Goal: Find contact information: Find contact information

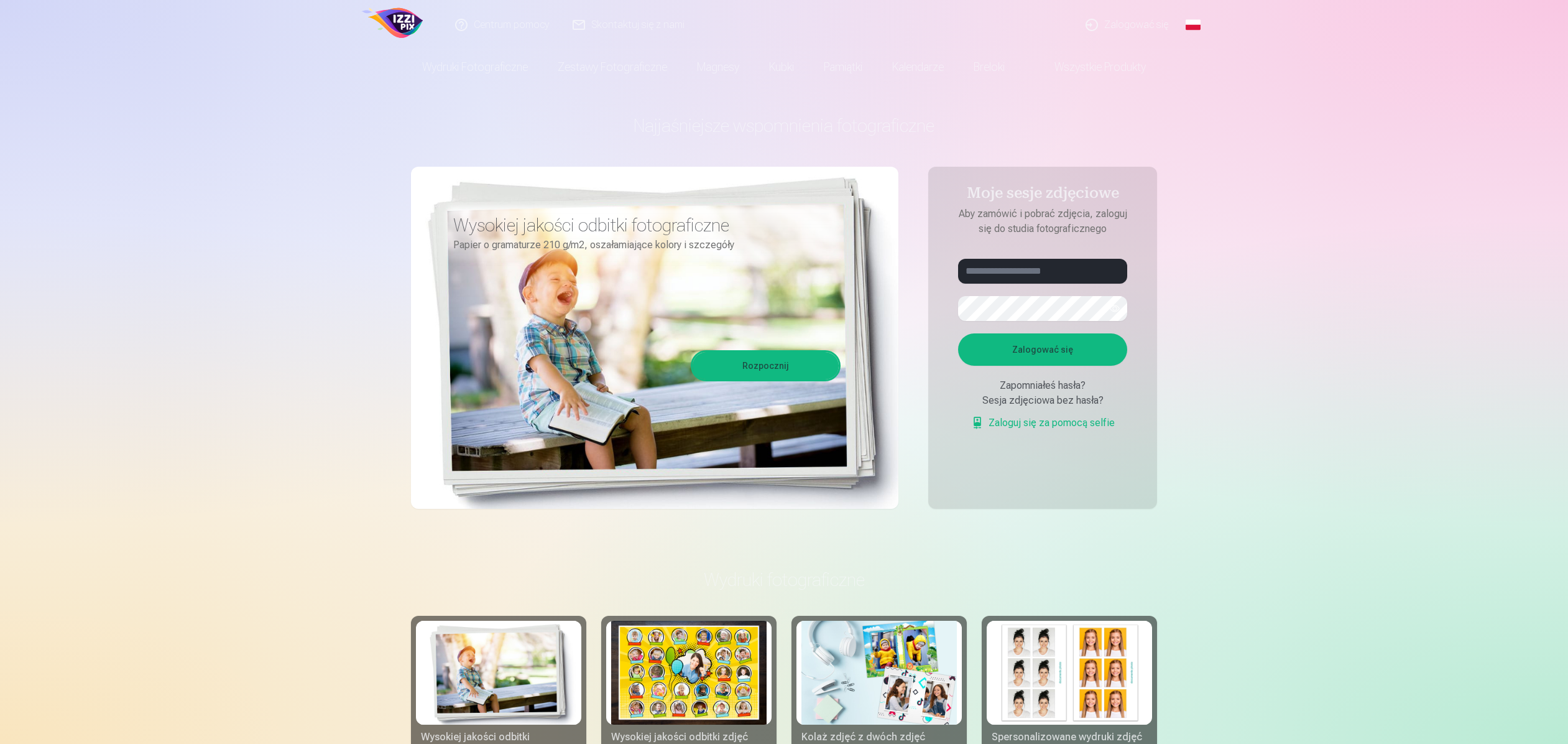
click at [1050, 63] on span at bounding box center [1041, 67] width 15 height 15
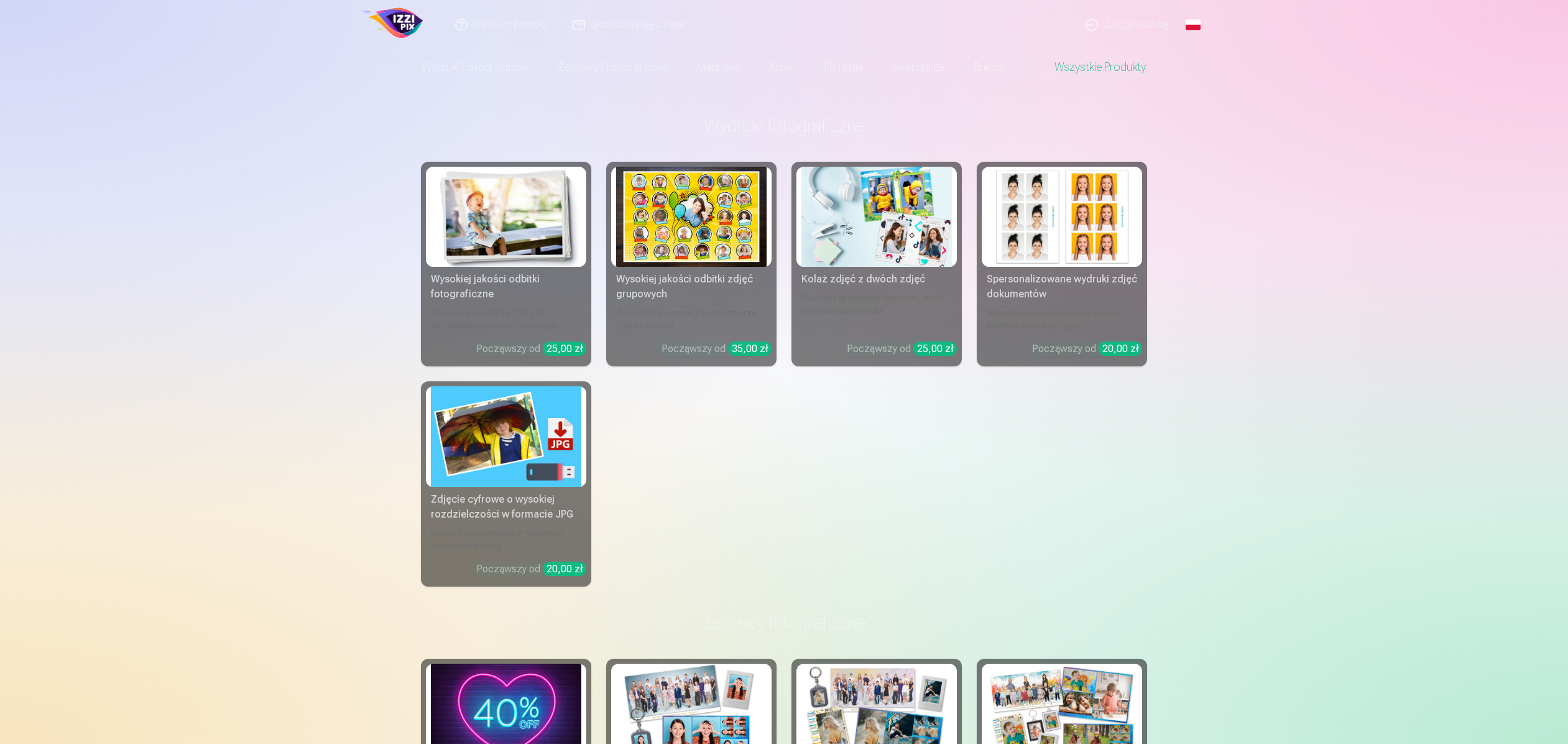
click at [1159, 26] on link "Zalogować się" at bounding box center [1127, 25] width 106 height 49
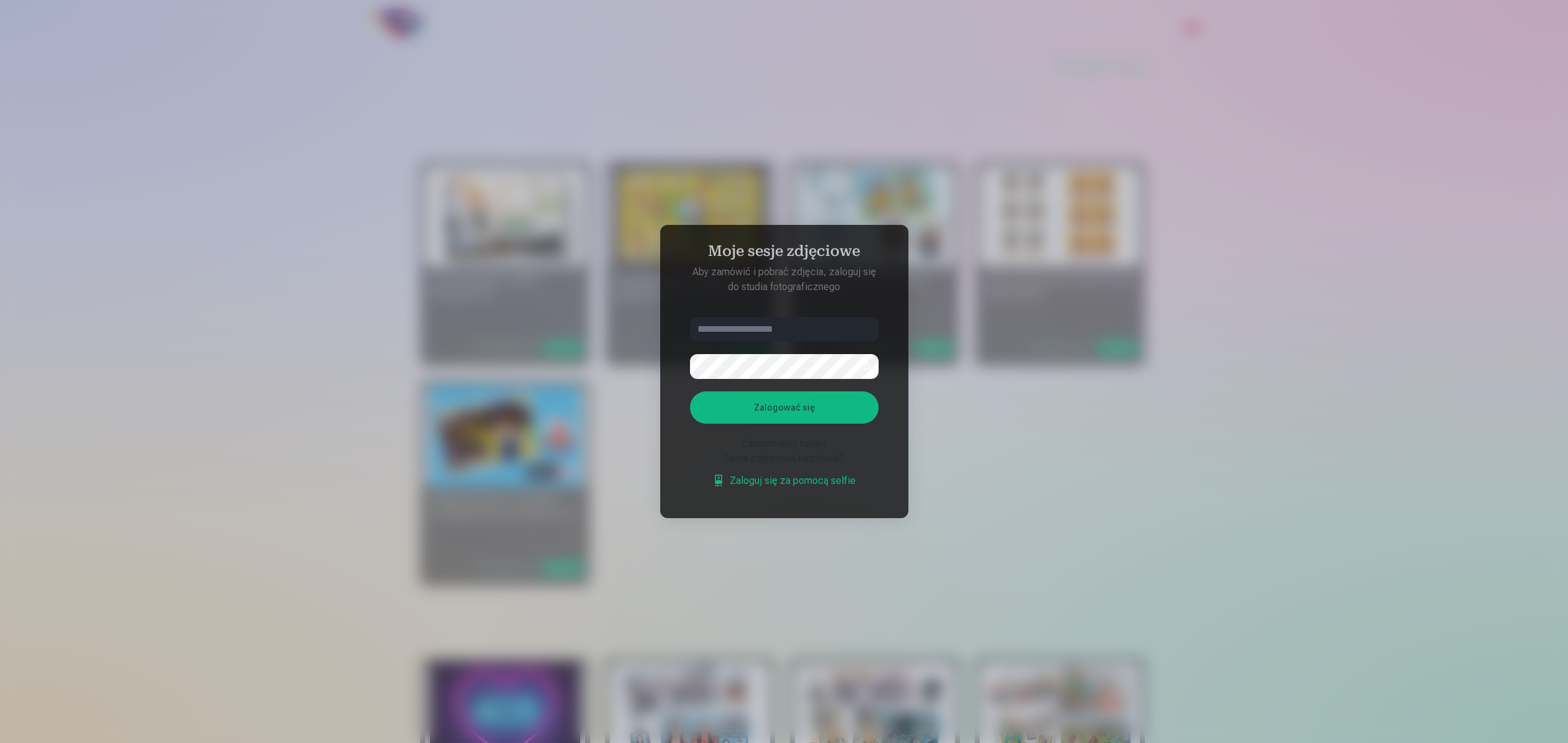
drag, startPoint x: 1148, startPoint y: 434, endPoint x: 1168, endPoint y: 435, distance: 20.0
click at [1149, 434] on div at bounding box center [784, 371] width 1568 height 743
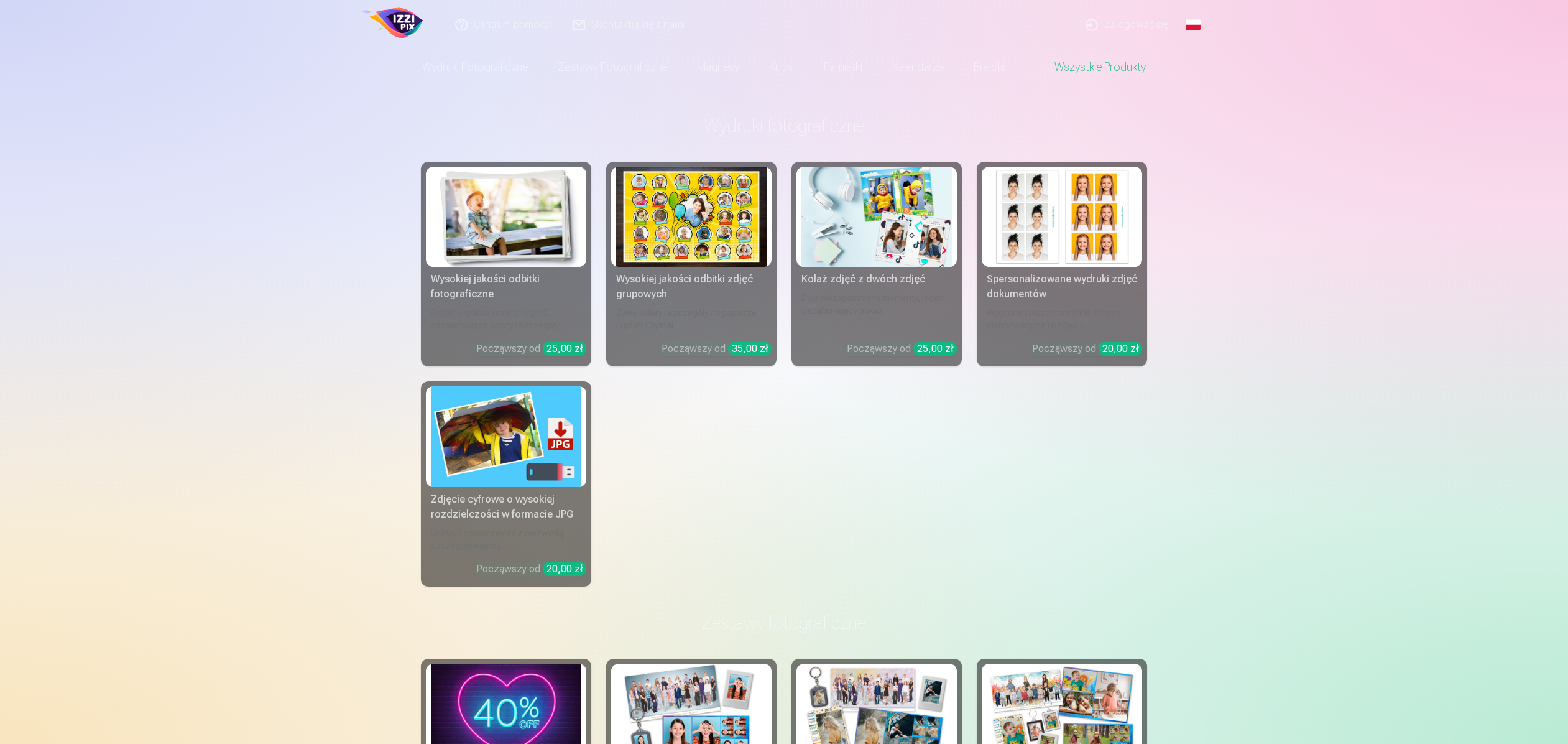
click at [1151, 20] on link "Zalogować się" at bounding box center [1127, 25] width 106 height 49
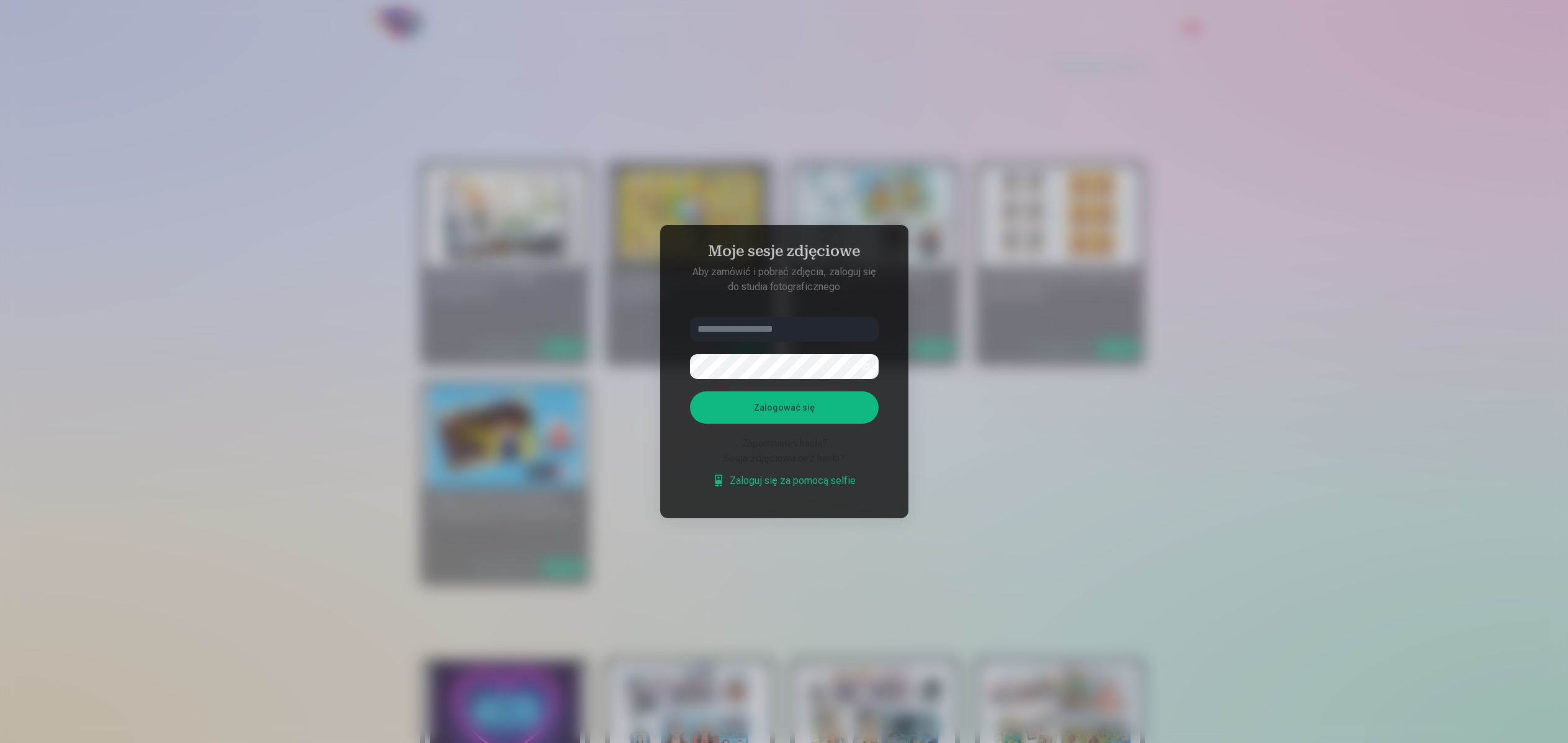
click at [1322, 382] on div at bounding box center [784, 371] width 1568 height 743
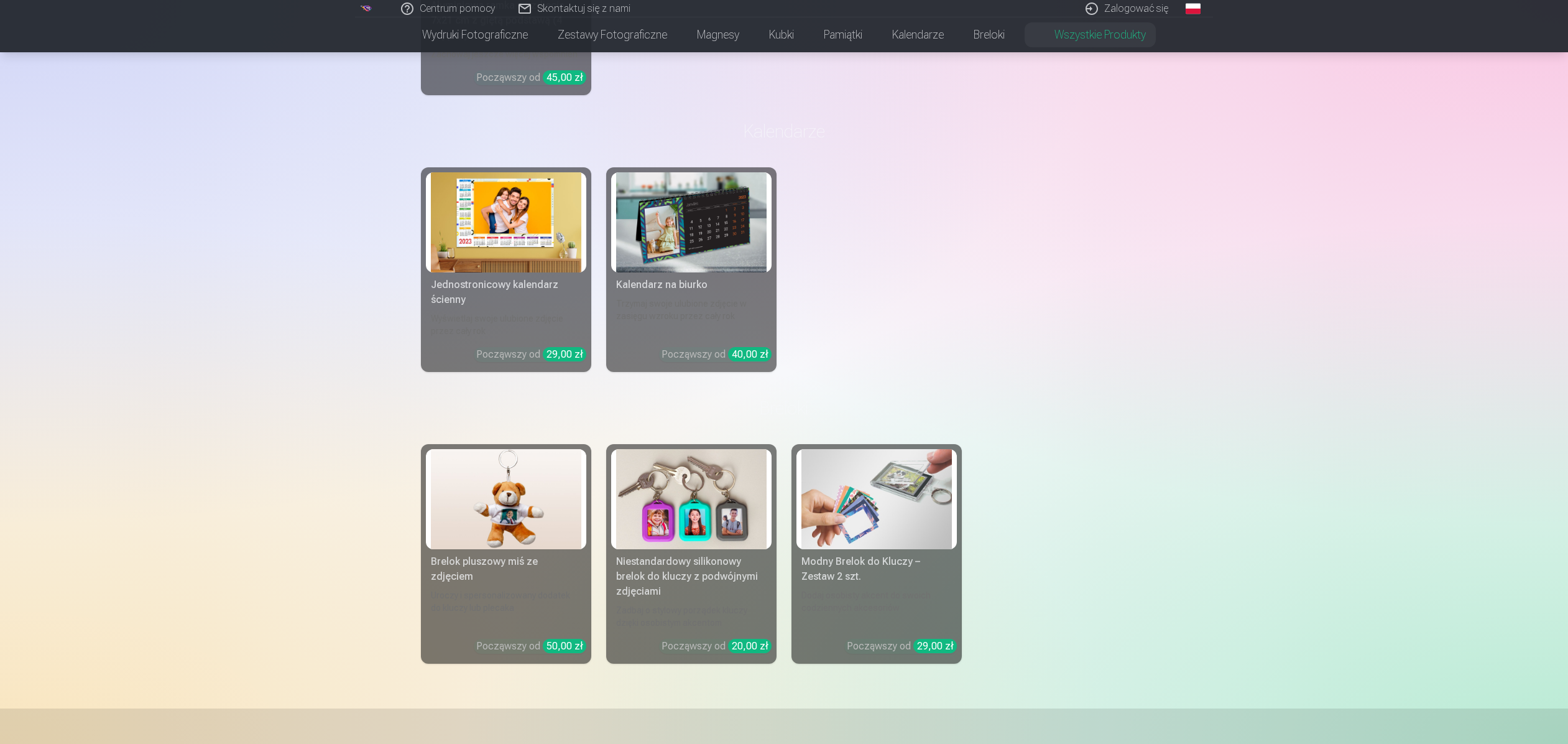
scroll to position [3083, 0]
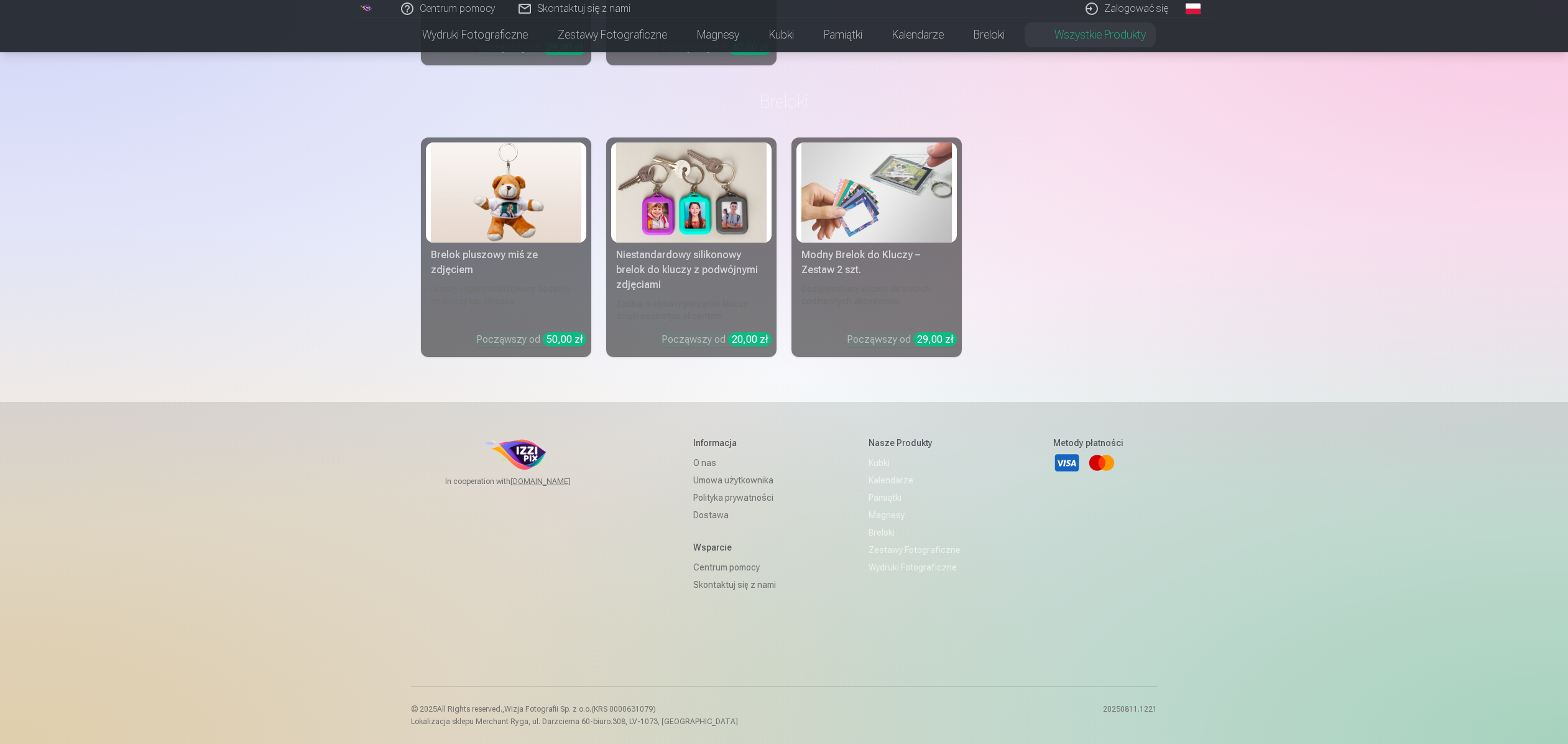
click at [708, 728] on div "© 2025 All Rights reserved. , Wizja Fotografii Sp. z o.o.(KRS 0000631079) Lokal…" at bounding box center [783, 714] width 746 height 58
drag, startPoint x: 708, startPoint y: 728, endPoint x: 444, endPoint y: 687, distance: 267.2
click at [444, 686] on div "© 2025 All Rights reserved. , Wizja Fotografii Sp. z o.o.(KRS 0000631079) Lokal…" at bounding box center [783, 714] width 746 height 58
drag, startPoint x: 430, startPoint y: 707, endPoint x: 632, endPoint y: 724, distance: 202.7
click at [626, 726] on div "© 2025 All Rights reserved. , Wizja Fotografii Sp. z o.o.(KRS 0000631079) Lokal…" at bounding box center [574, 715] width 327 height 23
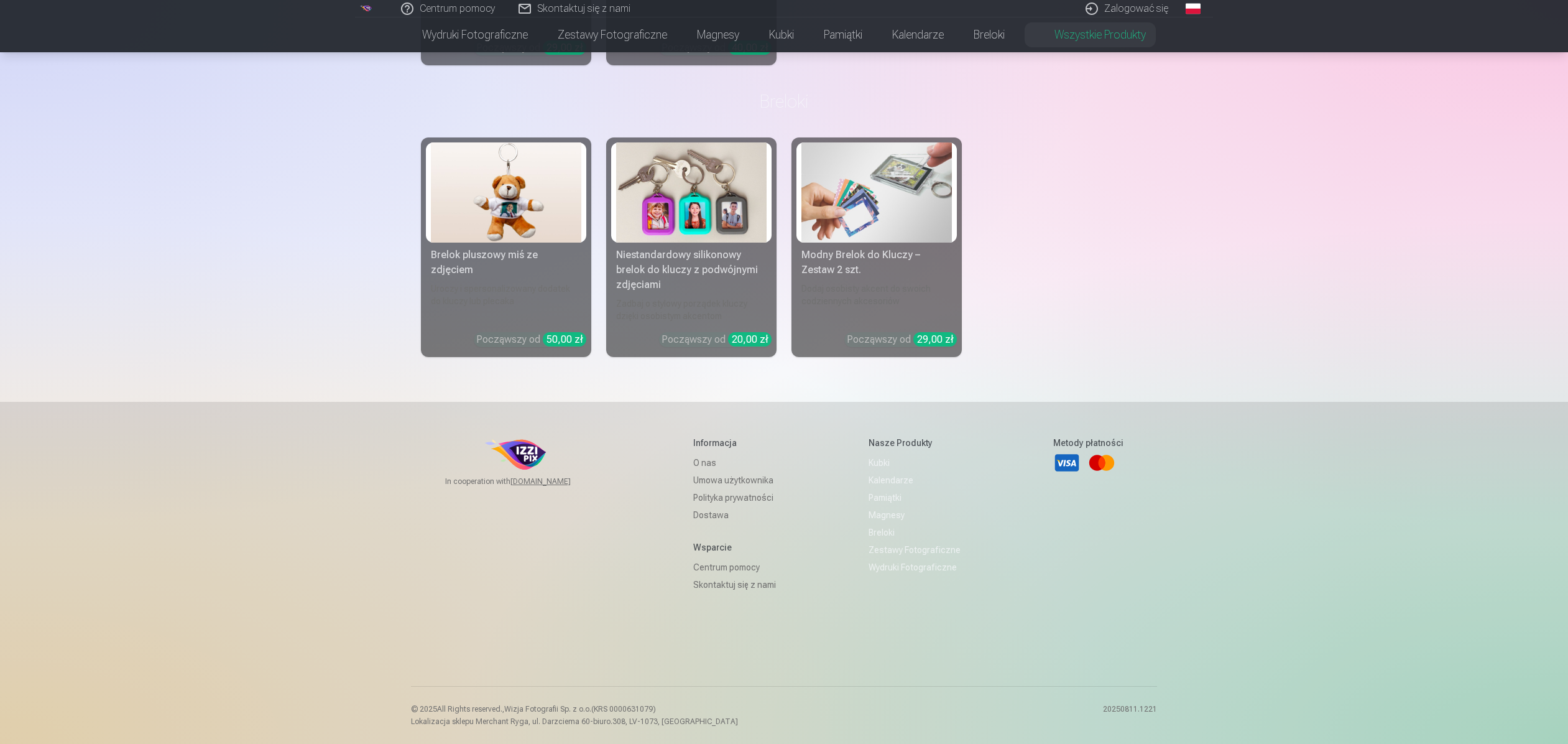
drag, startPoint x: 681, startPoint y: 729, endPoint x: 636, endPoint y: 679, distance: 67.3
click at [636, 679] on div "In cooperation with [DOMAIN_NAME] Informacja O nas Umowa użytkownika Polityka p…" at bounding box center [783, 572] width 746 height 342
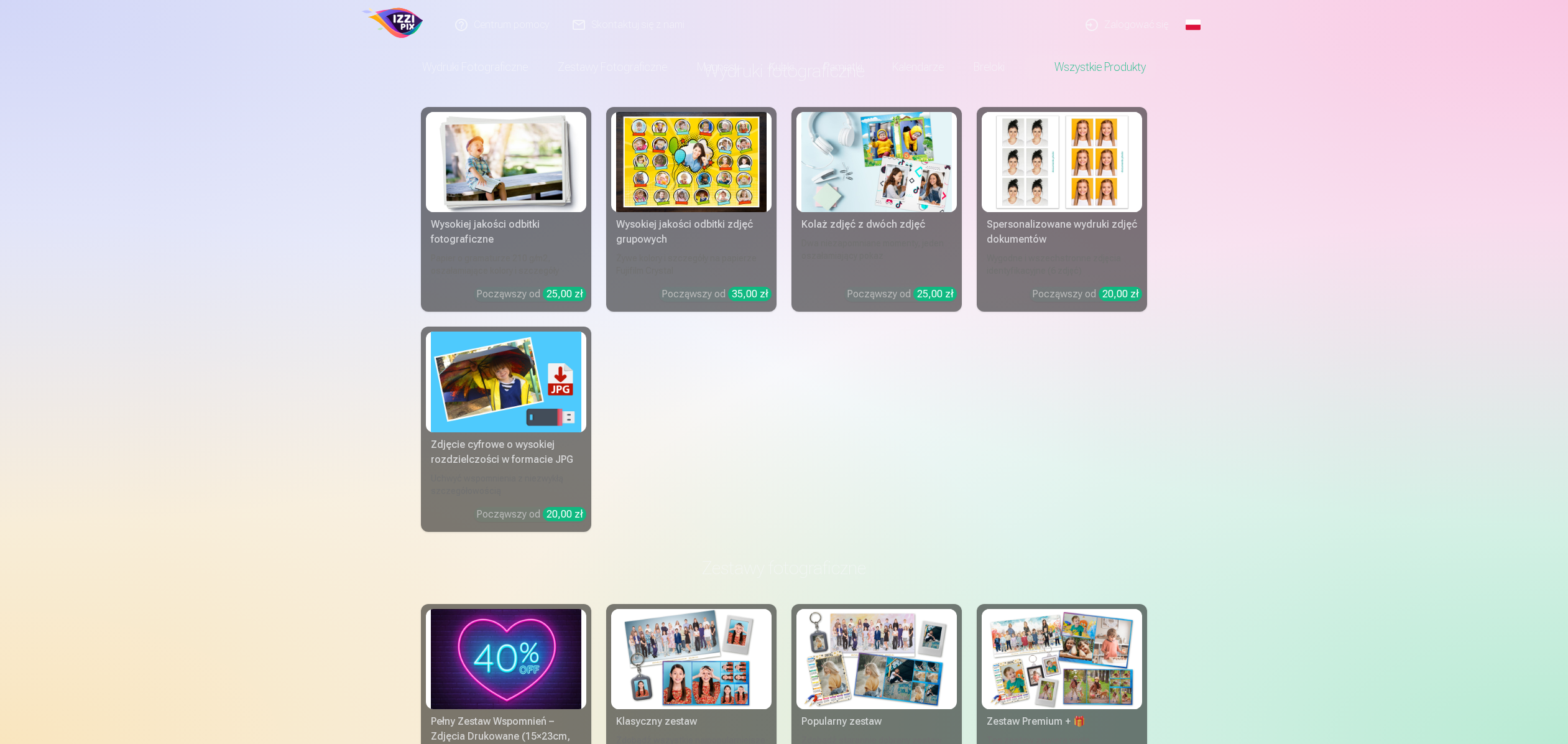
scroll to position [0, 0]
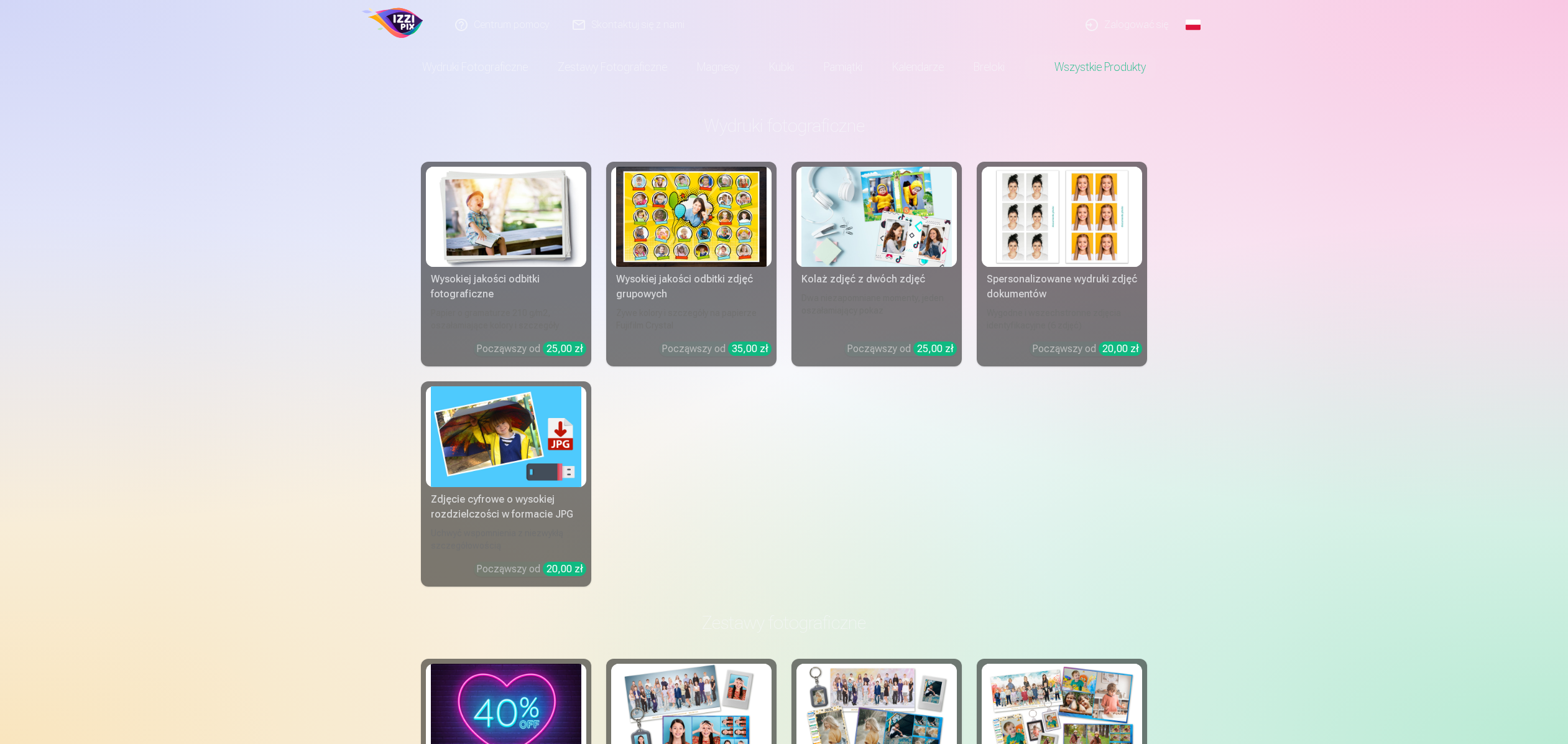
click at [695, 476] on div "Wysokiej jakości odbitki fotograficzne Papier o gramaturze 210 g/m2, oszałamiaj…" at bounding box center [783, 373] width 726 height 424
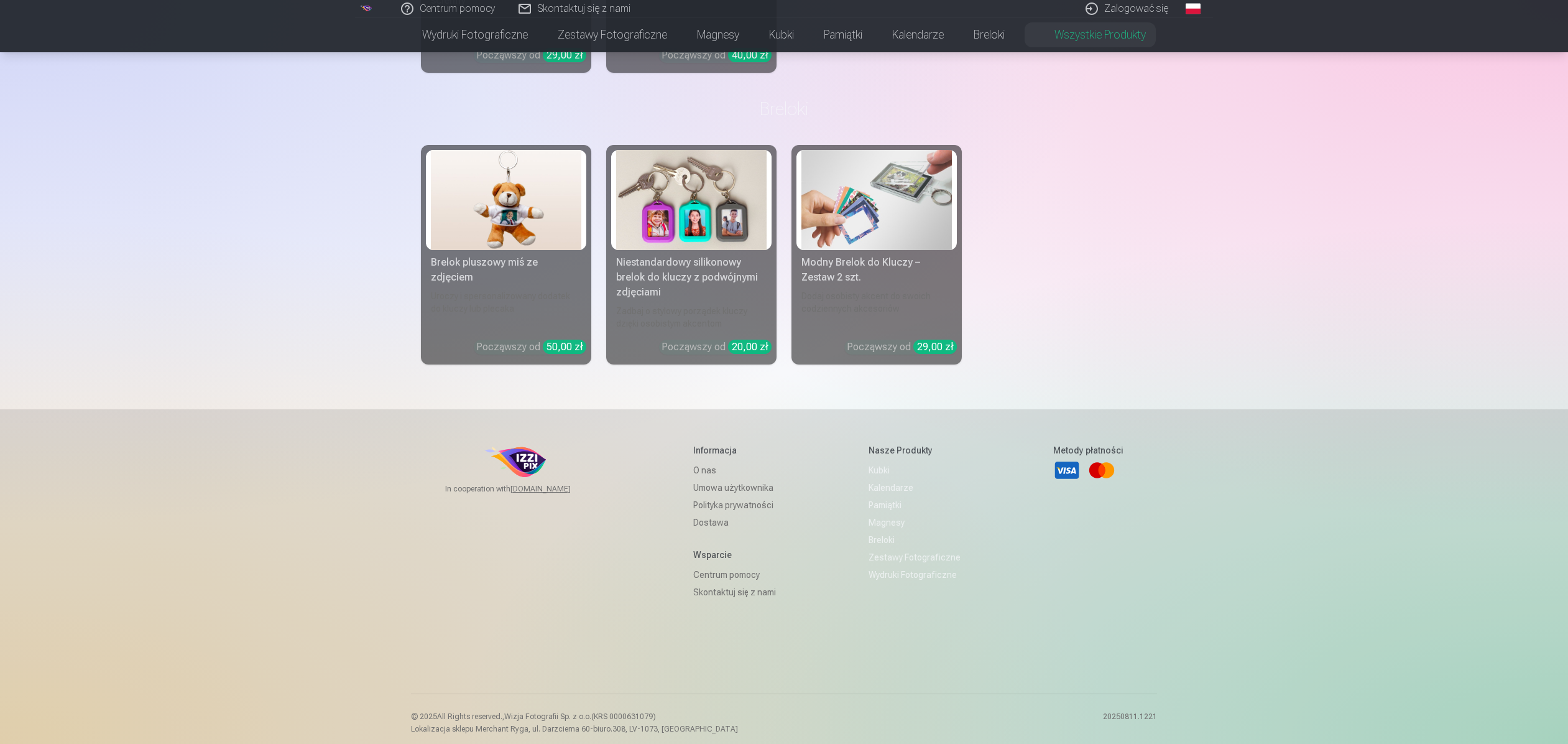
scroll to position [3083, 0]
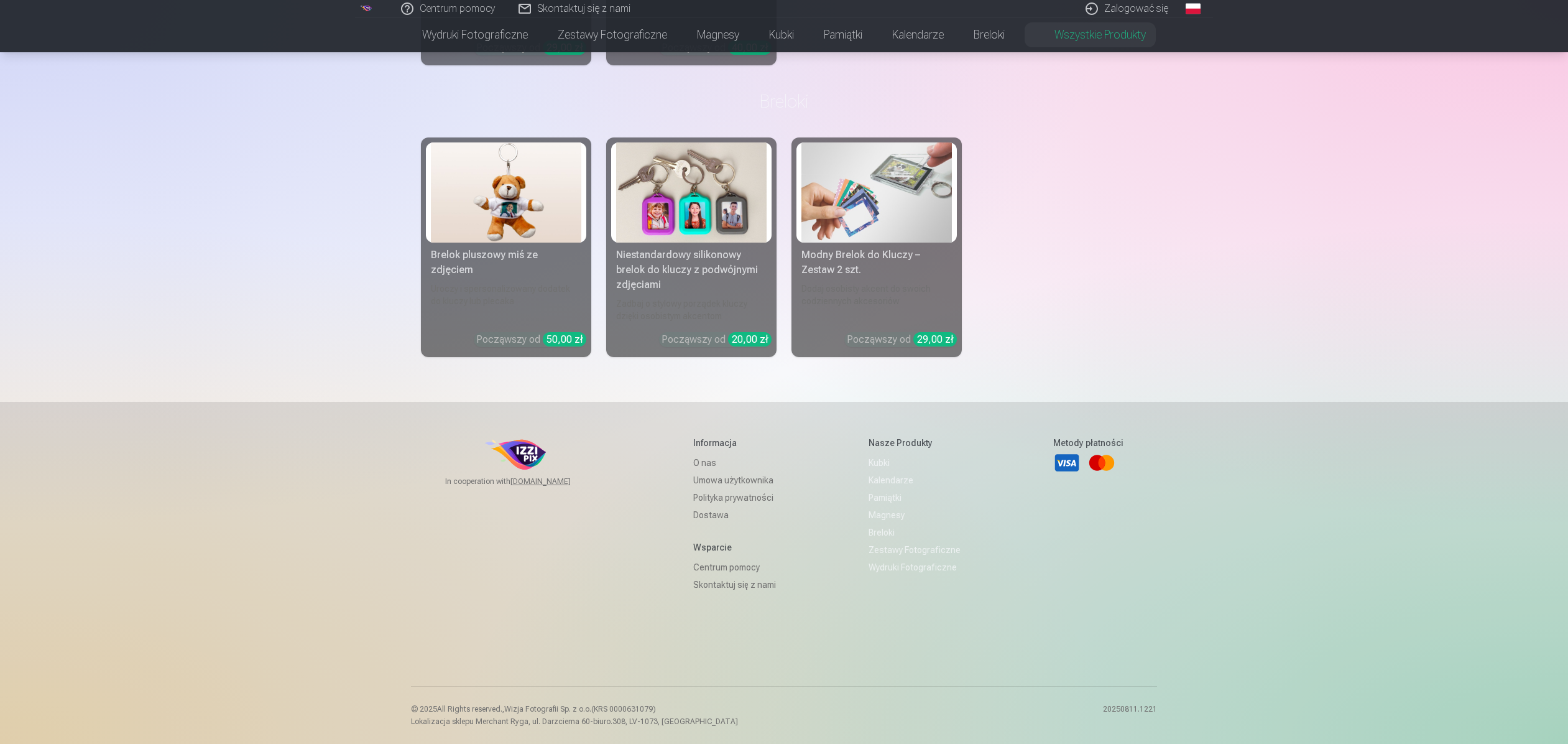
drag, startPoint x: 1435, startPoint y: 732, endPoint x: 290, endPoint y: 248, distance: 1243.1
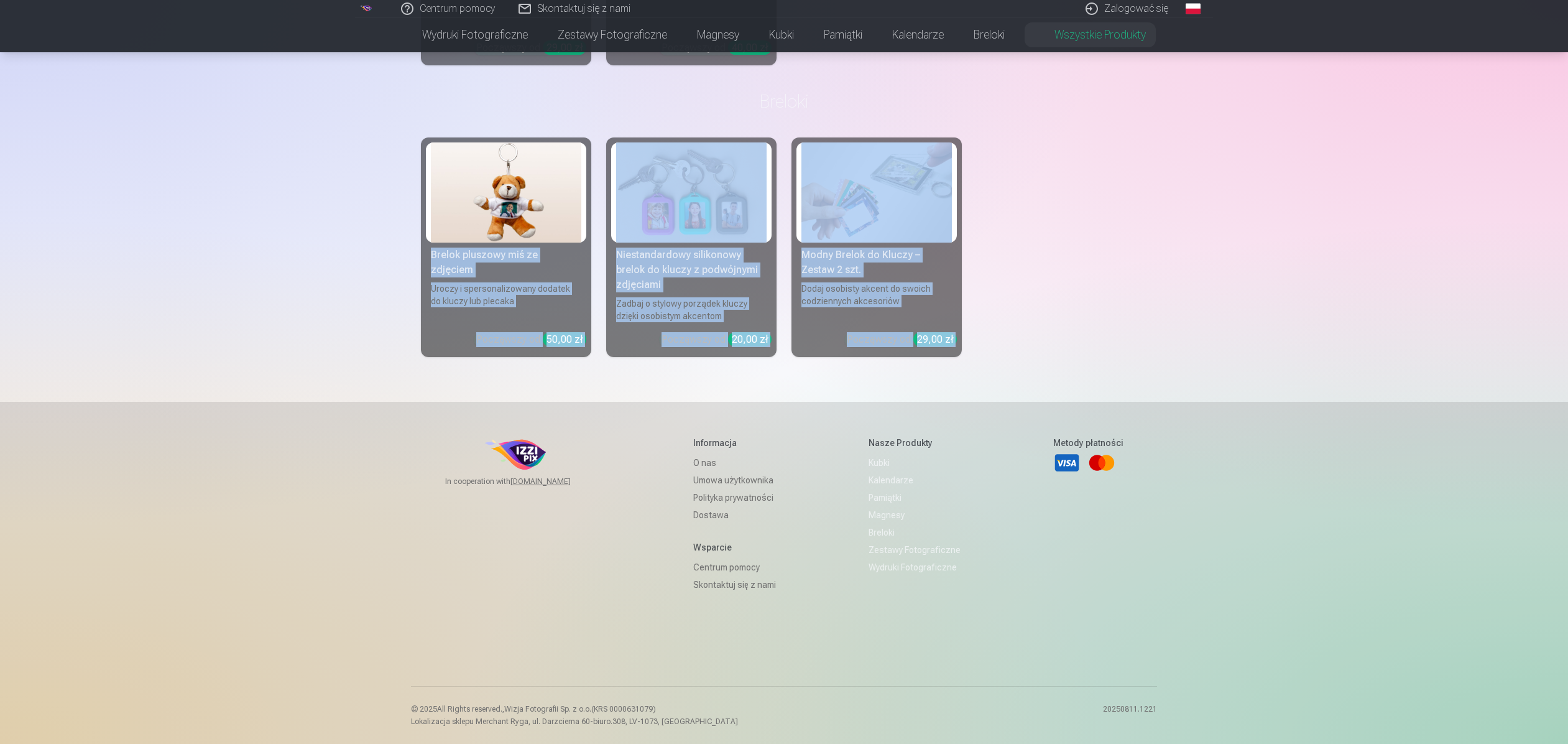
drag, startPoint x: 305, startPoint y: 258, endPoint x: 989, endPoint y: 698, distance: 813.3
click at [715, 707] on div "© 2025 All Rights reserved. , Wizja Fotografii Sp. z o.o.(KRS 0000631079) Lokal…" at bounding box center [783, 714] width 746 height 58
click at [713, 708] on div "© 2025 All Rights reserved. , Wizja Fotografii Sp. z o.o.(KRS 0000631079) Lokal…" at bounding box center [783, 714] width 746 height 58
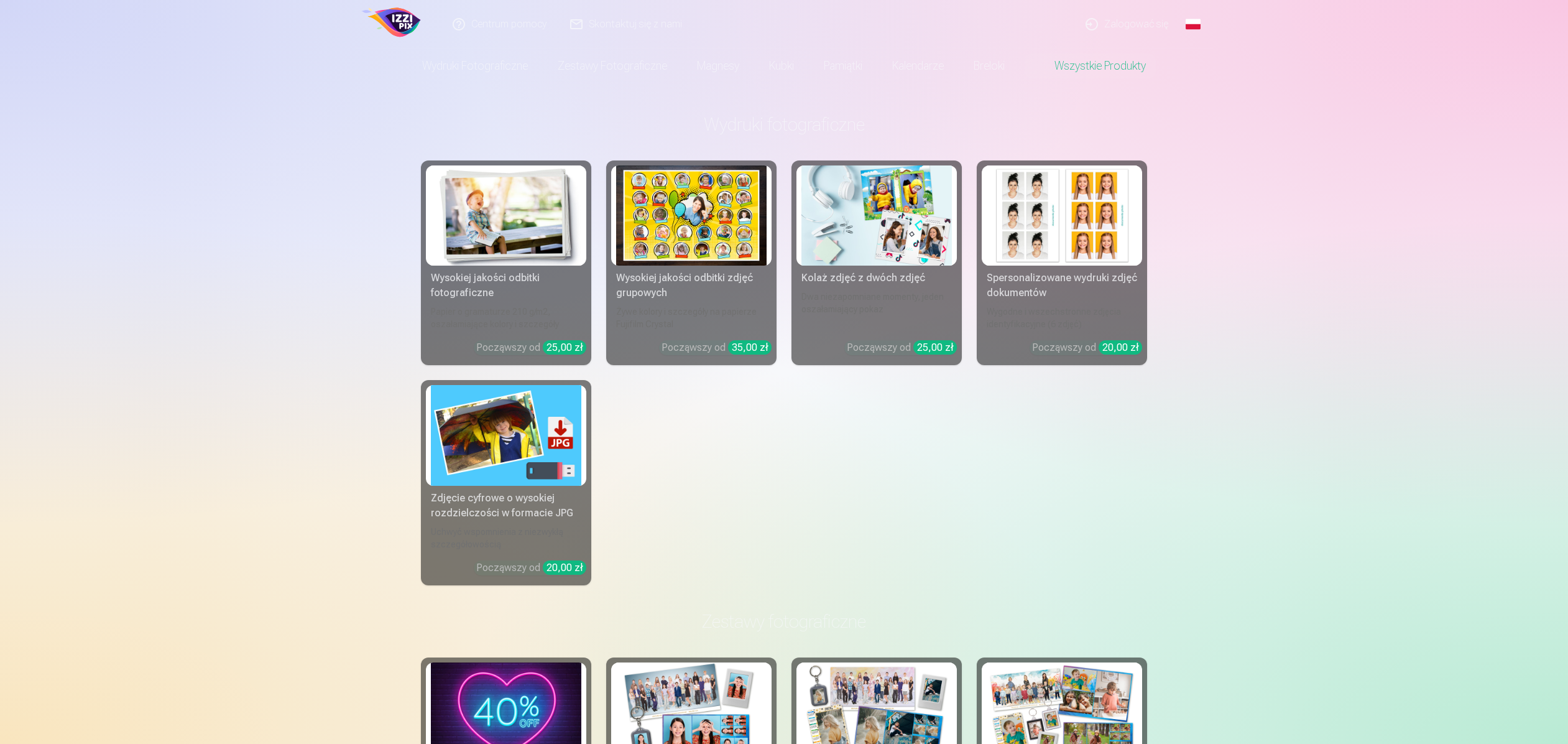
scroll to position [0, 0]
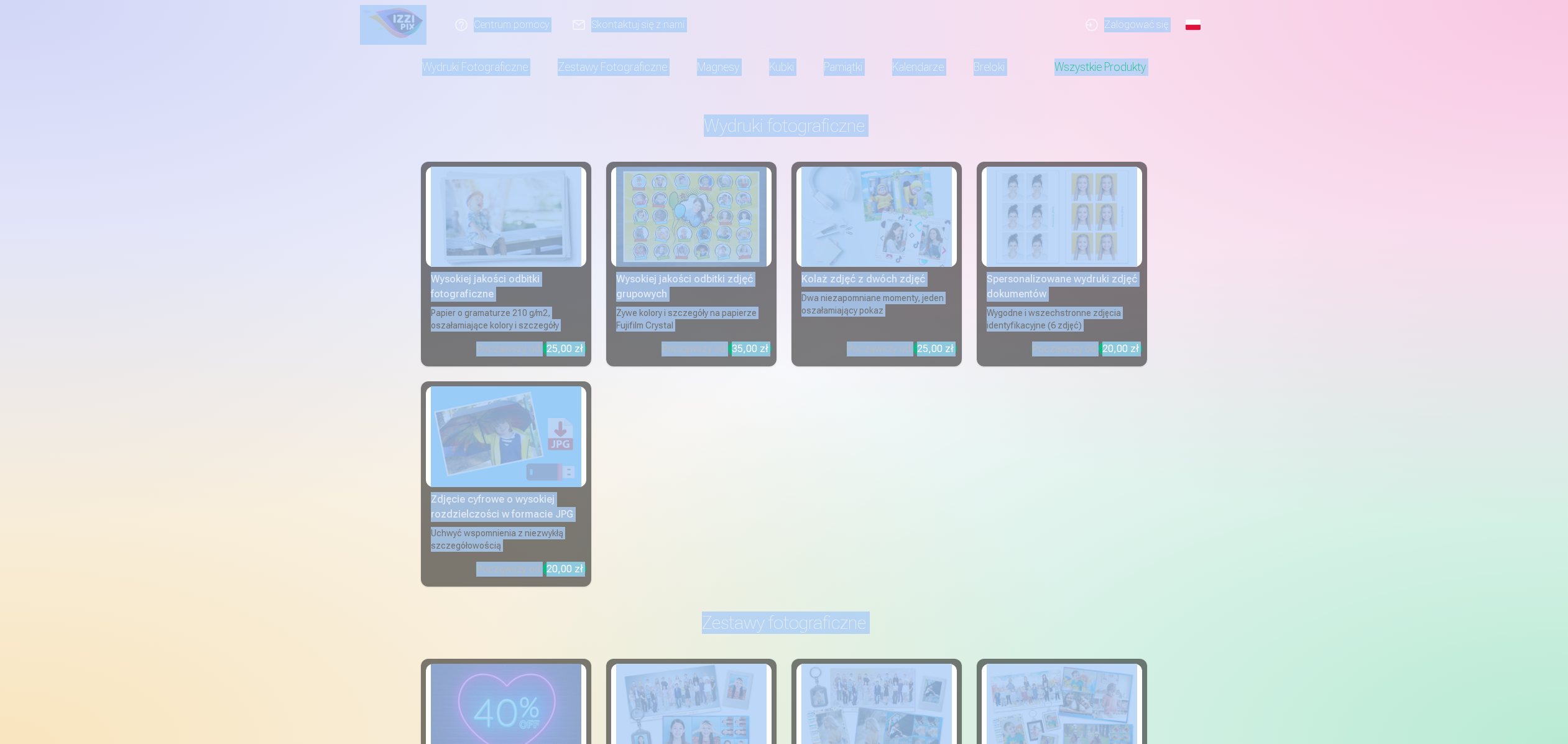
drag, startPoint x: 1408, startPoint y: 707, endPoint x: 293, endPoint y: 23, distance: 1308.1
click at [291, 25] on header "Centrum pomocy Skontaktuj się z nami Zalogować się Global Polish (pl) English (…" at bounding box center [784, 42] width 1568 height 85
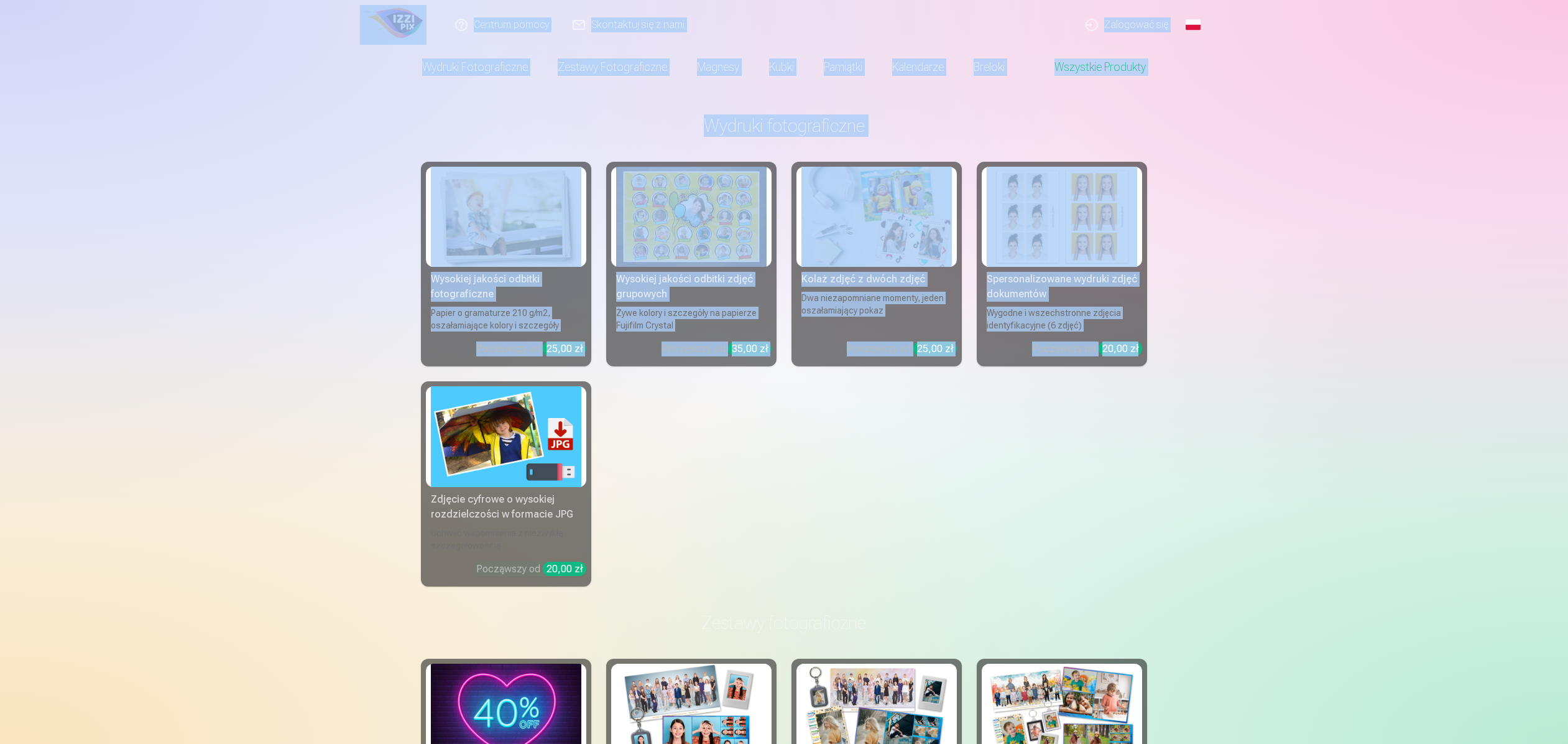
drag, startPoint x: 296, startPoint y: 13, endPoint x: 1410, endPoint y: 350, distance: 1163.9
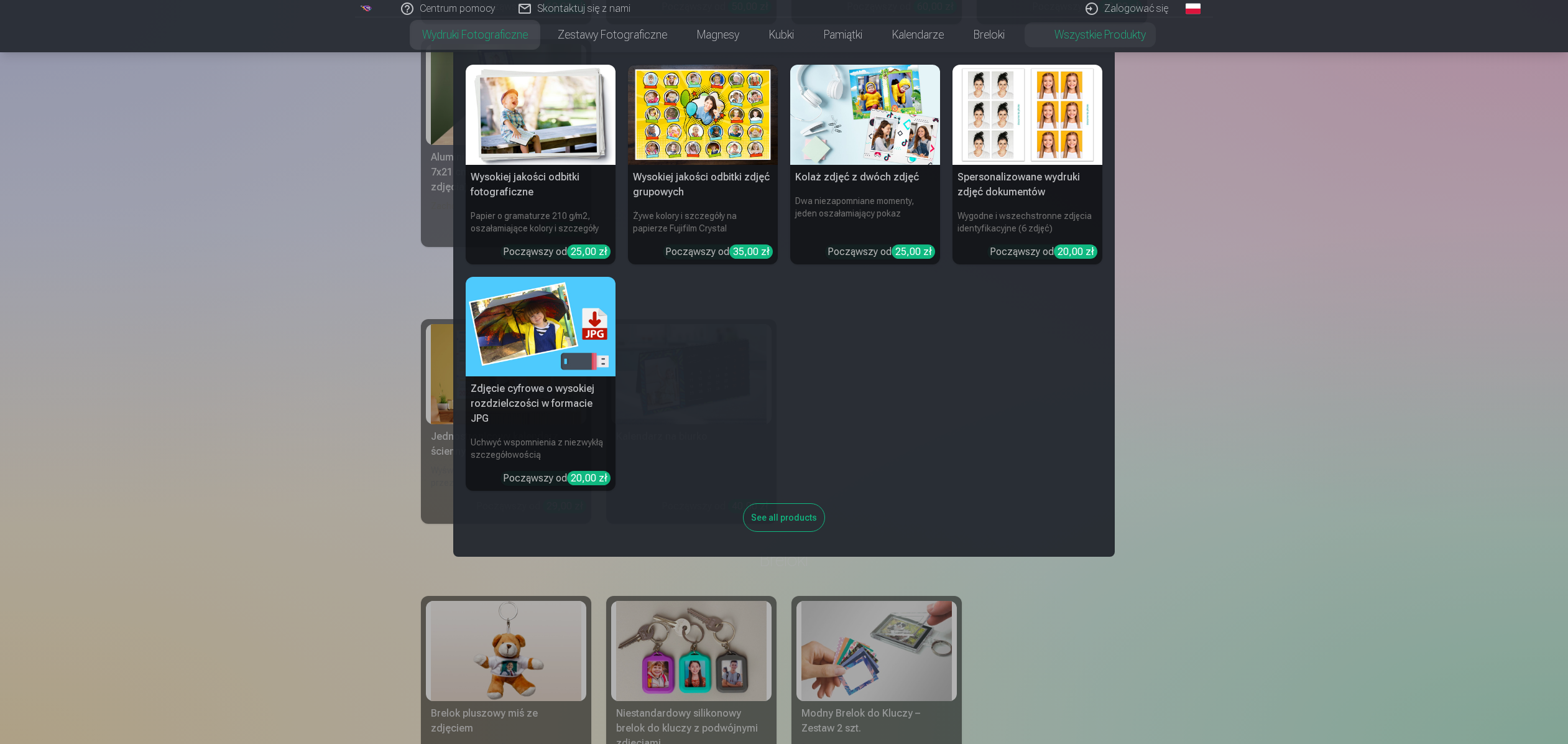
scroll to position [3083, 0]
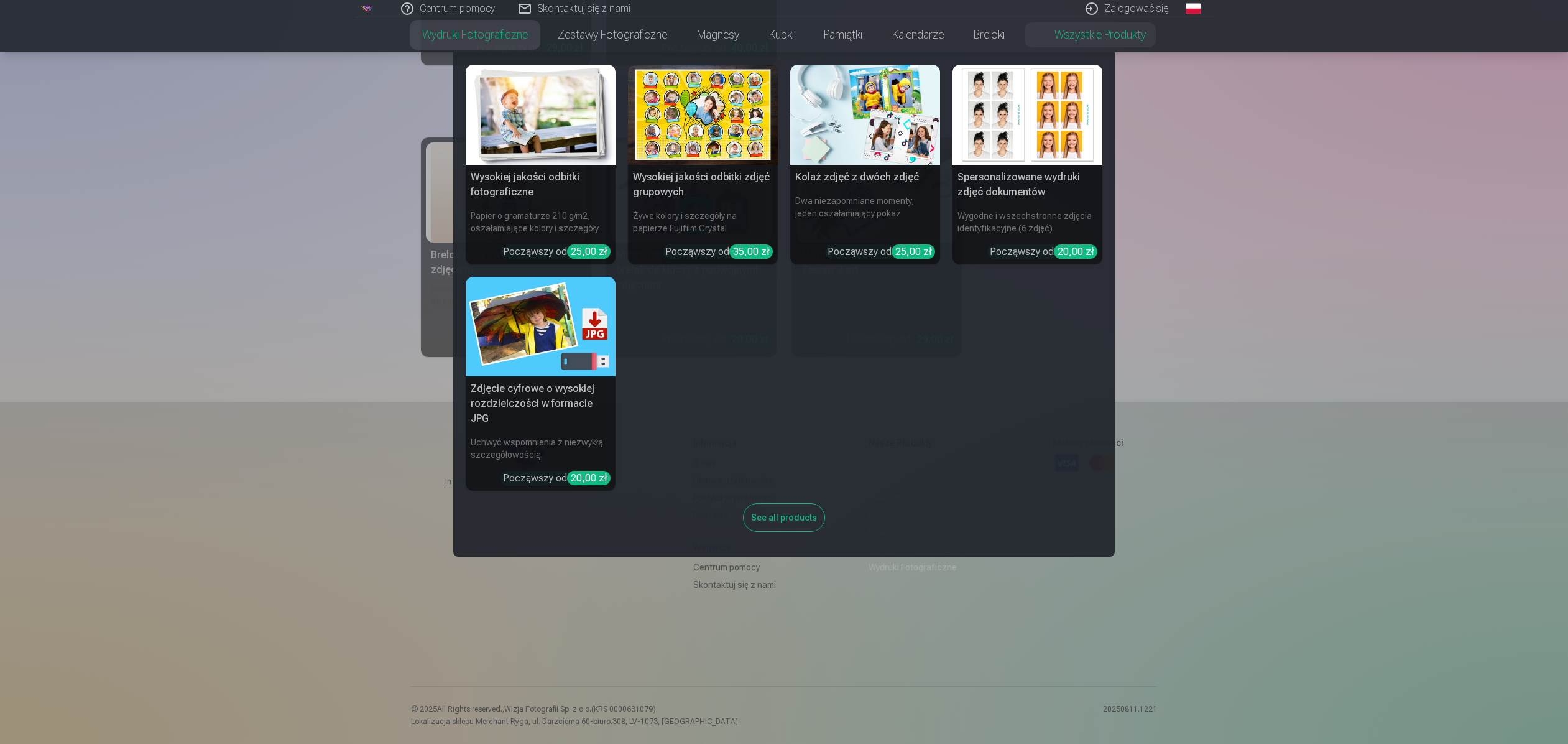
click at [201, 325] on nav "Wysokiej jakości odbitki fotograficzne Papier o gramaturze 210 g/m2, oszałamiaj…" at bounding box center [784, 304] width 1568 height 504
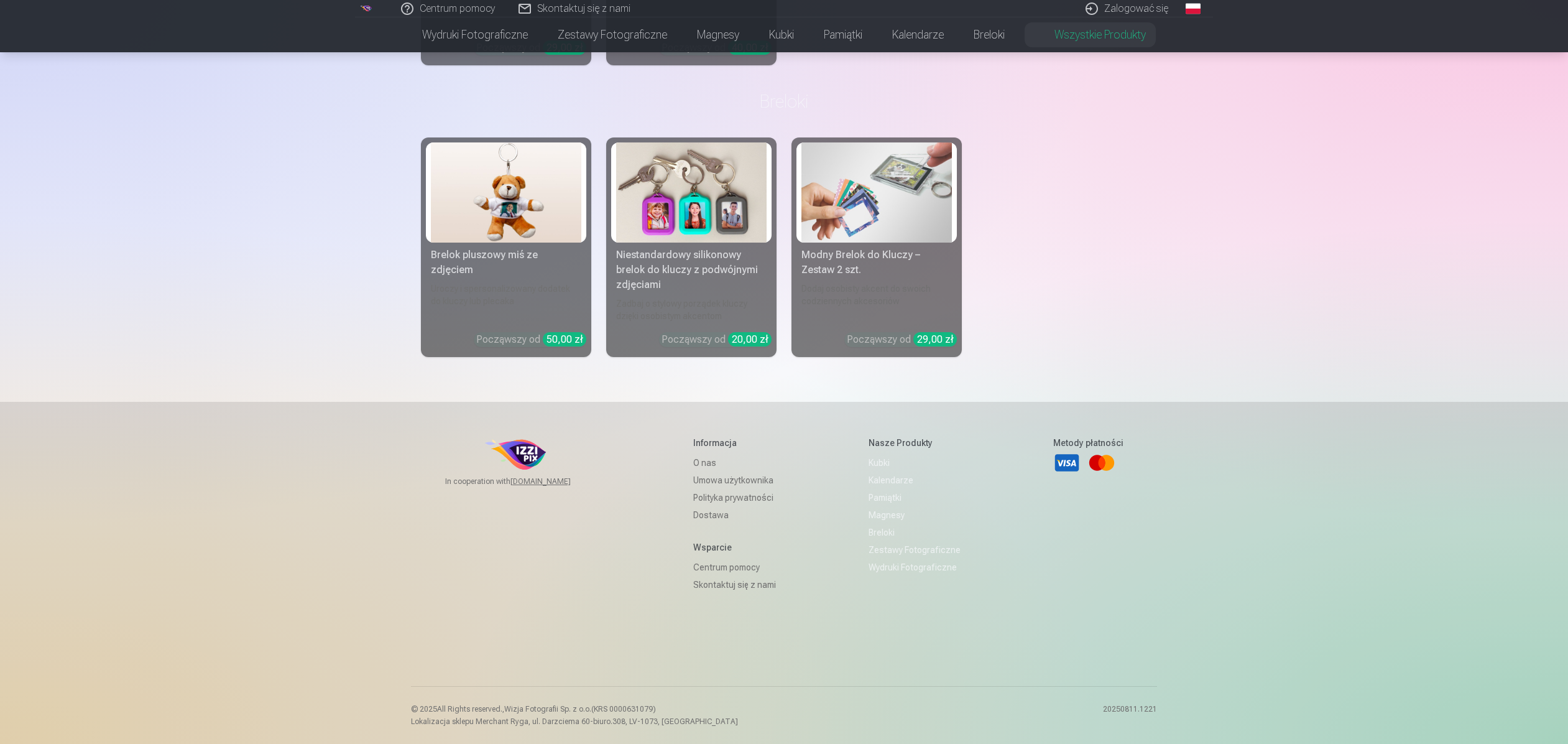
click at [505, 719] on p "Lokalizacja sklepu Merchant Ryga, ul. Darzciema 60-biuro.308, LV-1073, [GEOGRAP…" at bounding box center [574, 721] width 327 height 10
drag, startPoint x: 473, startPoint y: 722, endPoint x: 648, endPoint y: 738, distance: 175.7
click at [647, 738] on div "© 2025 All Rights reserved. , Wizja Fotografii Sp. z o.o.(KRS 0000631079) Lokal…" at bounding box center [783, 714] width 746 height 58
drag, startPoint x: 701, startPoint y: 738, endPoint x: 594, endPoint y: 662, distance: 131.2
click at [594, 662] on div "In cooperation with [DOMAIN_NAME] Informacja O nas Umowa użytkownika Polityka p…" at bounding box center [783, 572] width 746 height 342
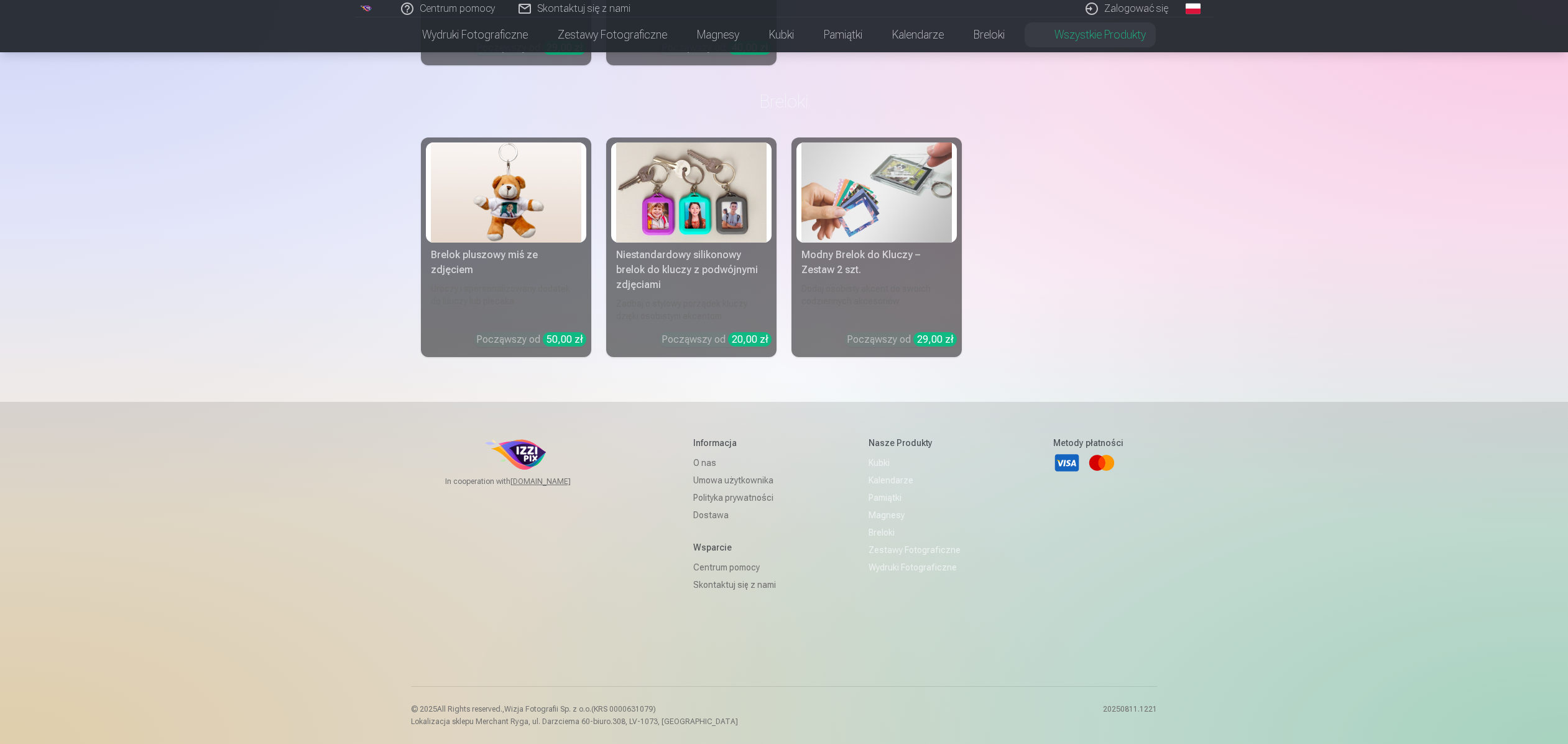
drag, startPoint x: 568, startPoint y: 677, endPoint x: 768, endPoint y: 734, distance: 208.0
click at [755, 739] on div "In cooperation with [DOMAIN_NAME] Informacja O nas Umowa użytkownika Polityka p…" at bounding box center [783, 572] width 746 height 342
drag, startPoint x: 1121, startPoint y: 714, endPoint x: 1214, endPoint y: 701, distance: 93.9
click at [1160, 701] on footer "In cooperation with [DOMAIN_NAME] Informacja O nas Umowa użytkownika Polityka p…" at bounding box center [784, 572] width 1568 height 342
drag, startPoint x: 1014, startPoint y: 694, endPoint x: 295, endPoint y: 581, distance: 727.8
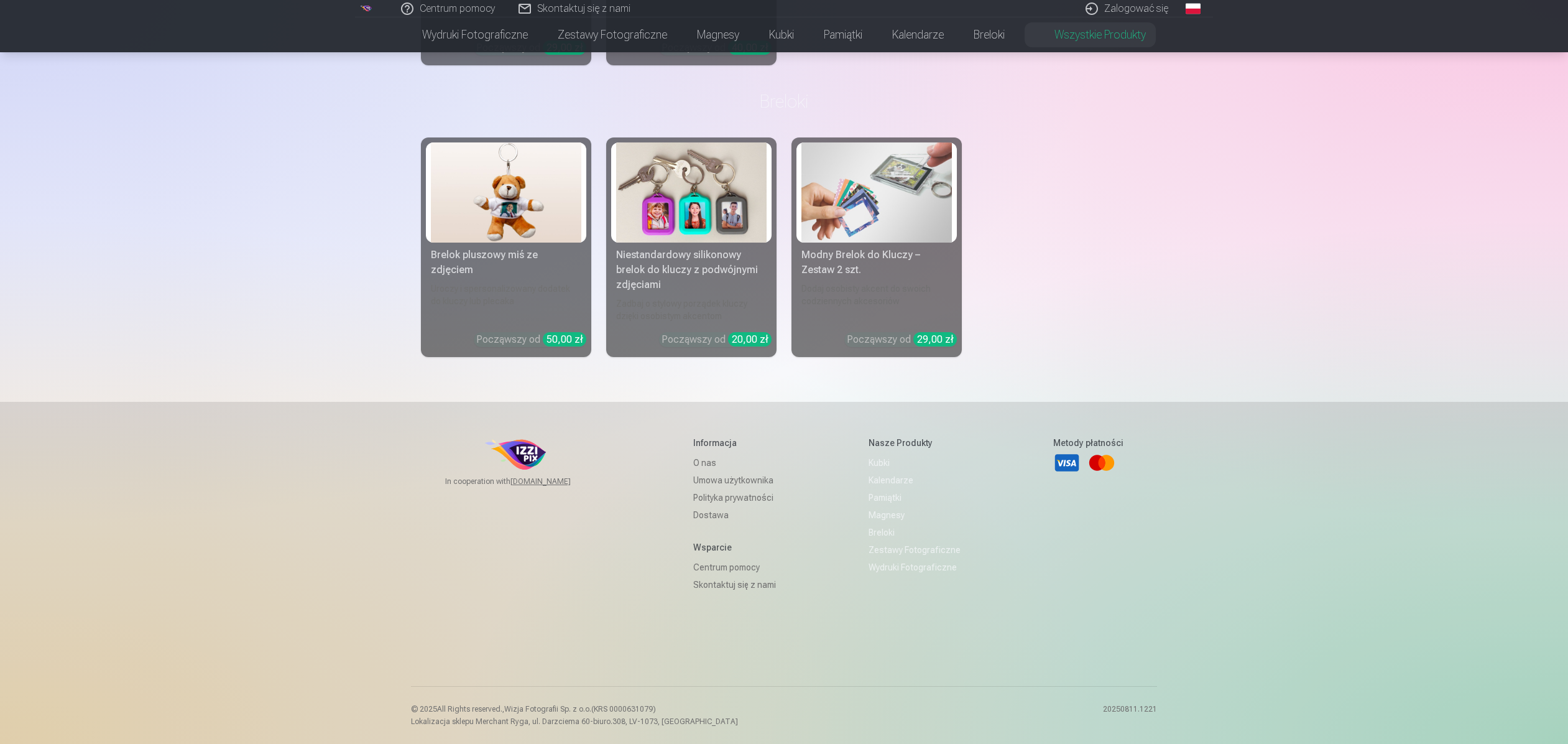
click at [303, 582] on footer "In cooperation with [DOMAIN_NAME] Informacja O nas Umowa użytkownika Polityka p…" at bounding box center [784, 572] width 1568 height 342
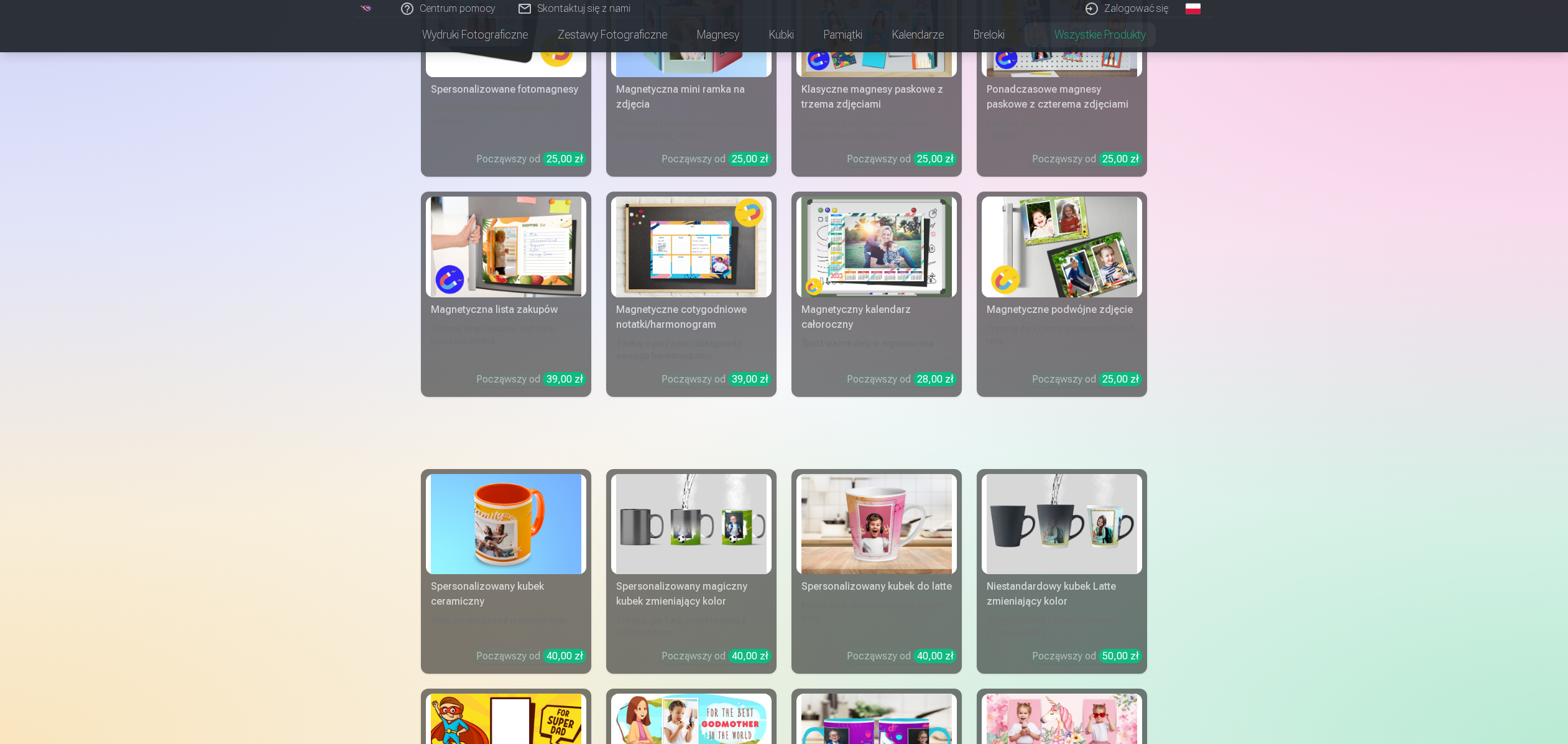
scroll to position [0, 0]
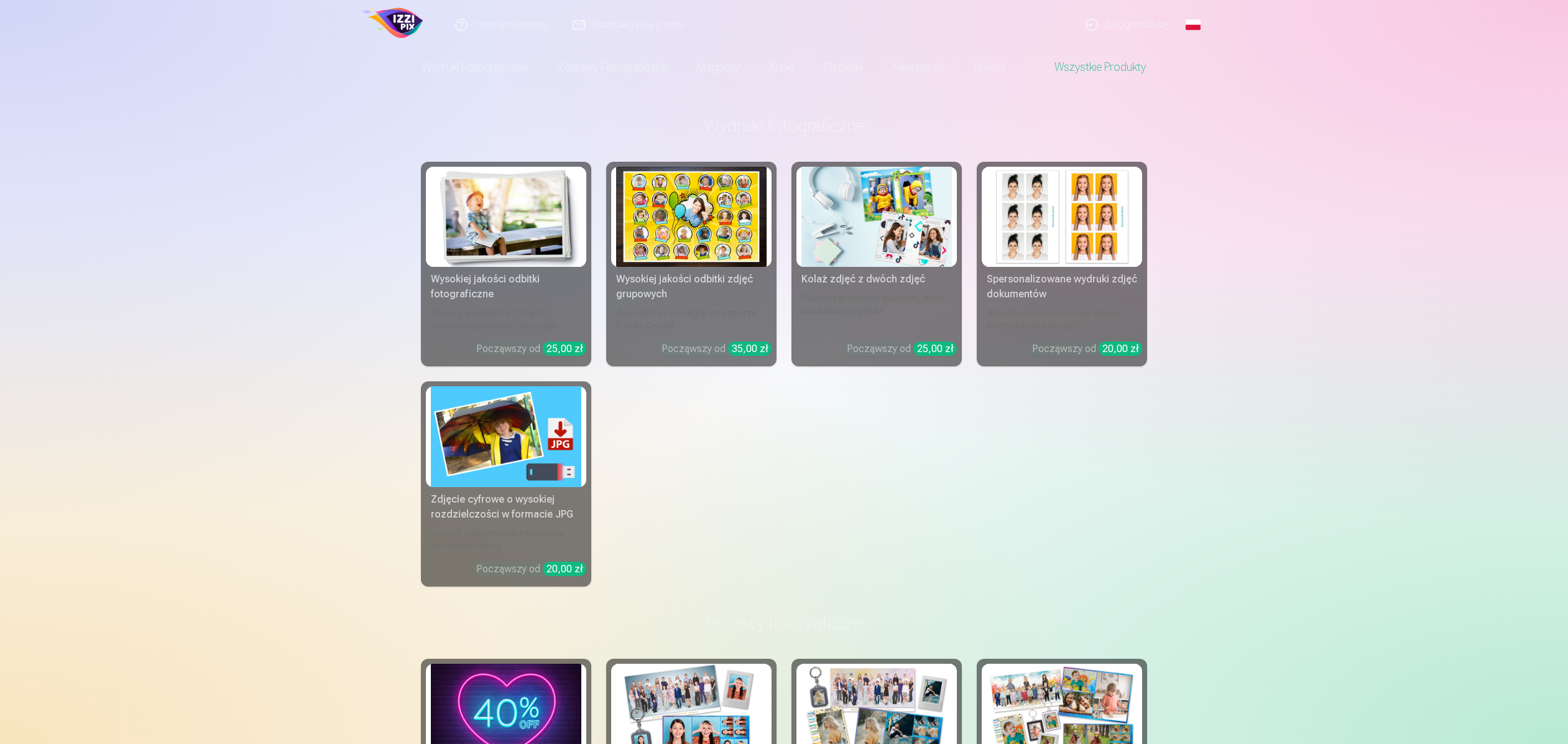
click at [616, 24] on link "Skontaktuj się z nami" at bounding box center [629, 25] width 135 height 49
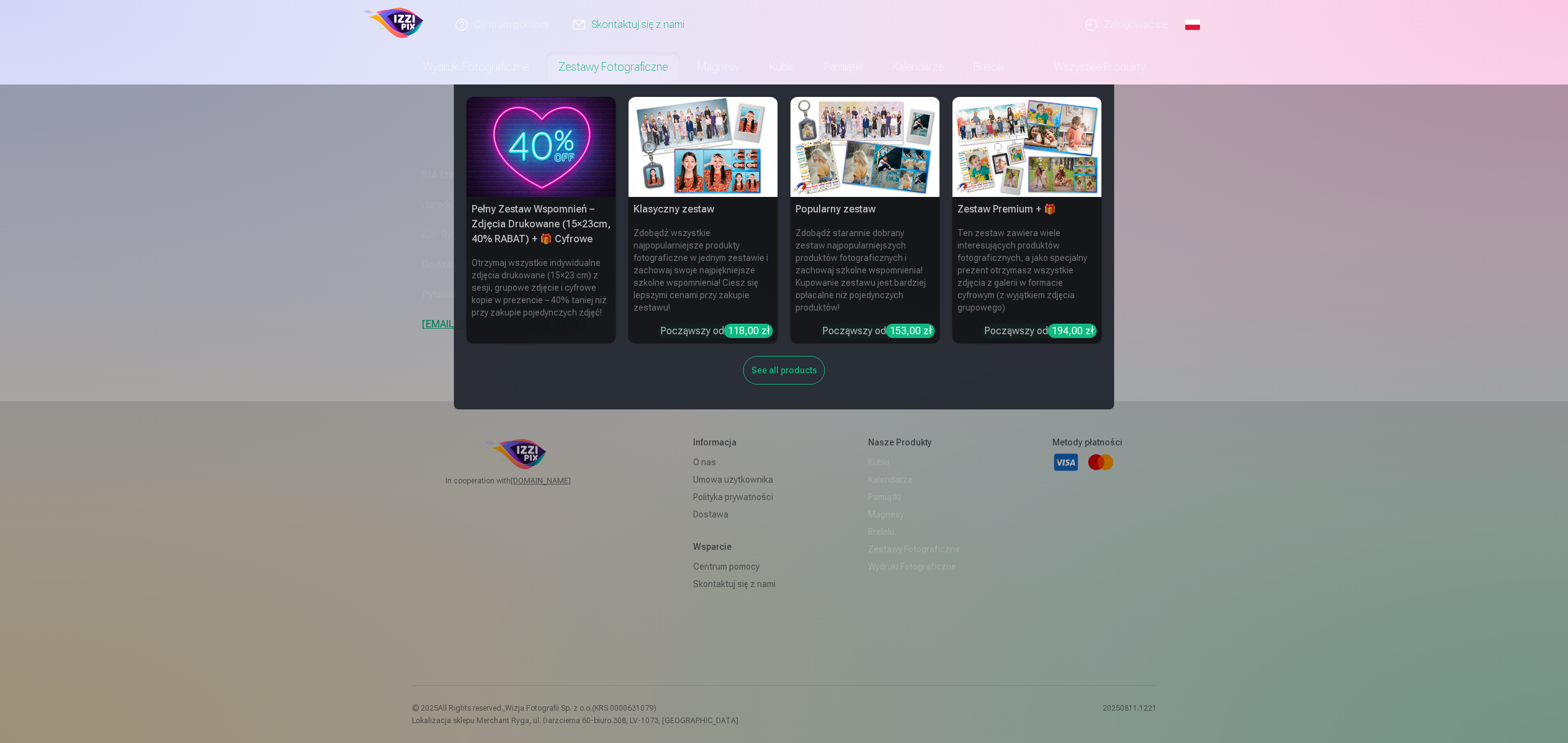
click at [317, 185] on nav "Pełny Zestaw Wspomnień – Zdjęcia Drukowane (15×23cm, 40% RABAT) + 🎁 Cyfrowe Otr…" at bounding box center [784, 247] width 1568 height 325
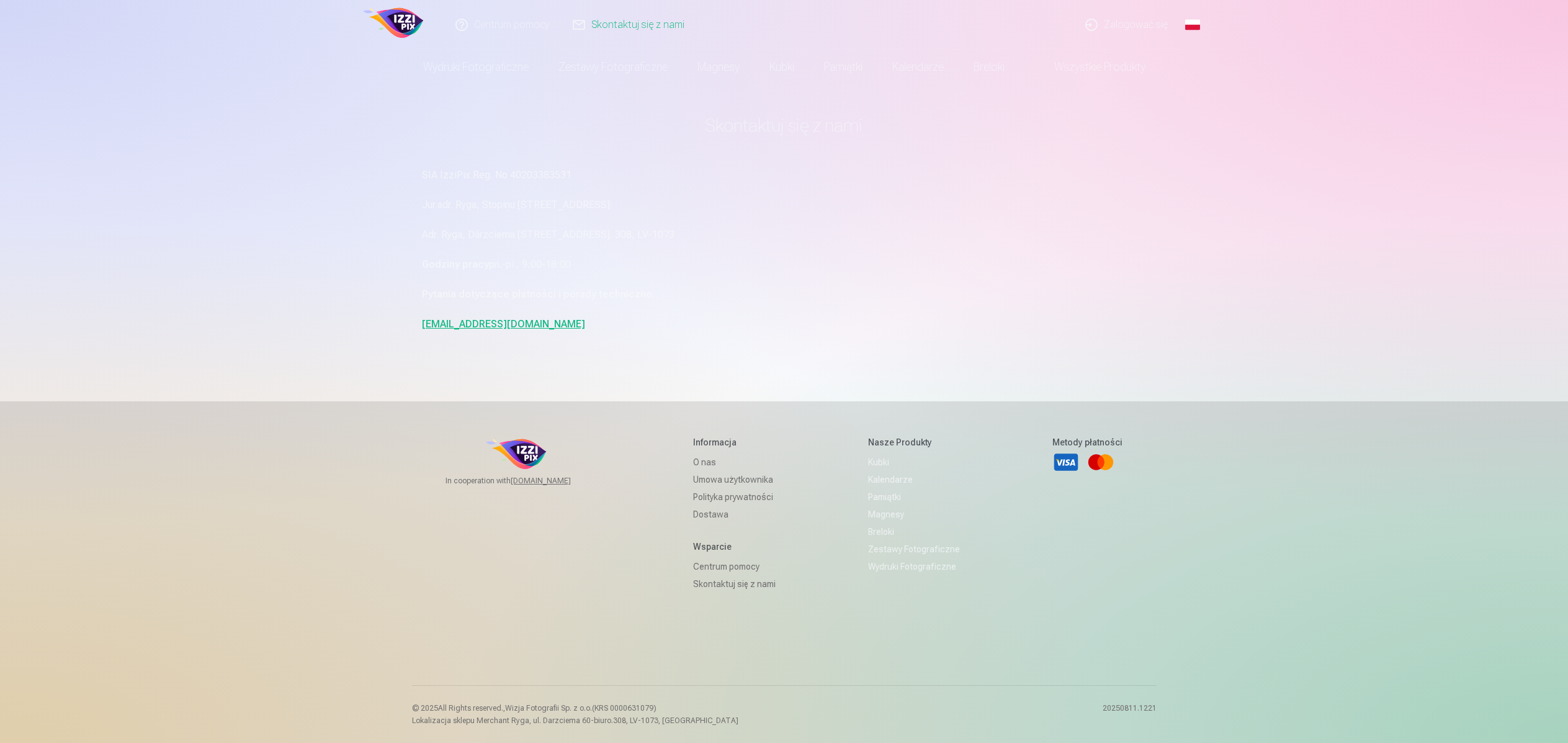
click at [542, 479] on link "[DOMAIN_NAME]" at bounding box center [556, 480] width 90 height 10
